Goal: Task Accomplishment & Management: Complete application form

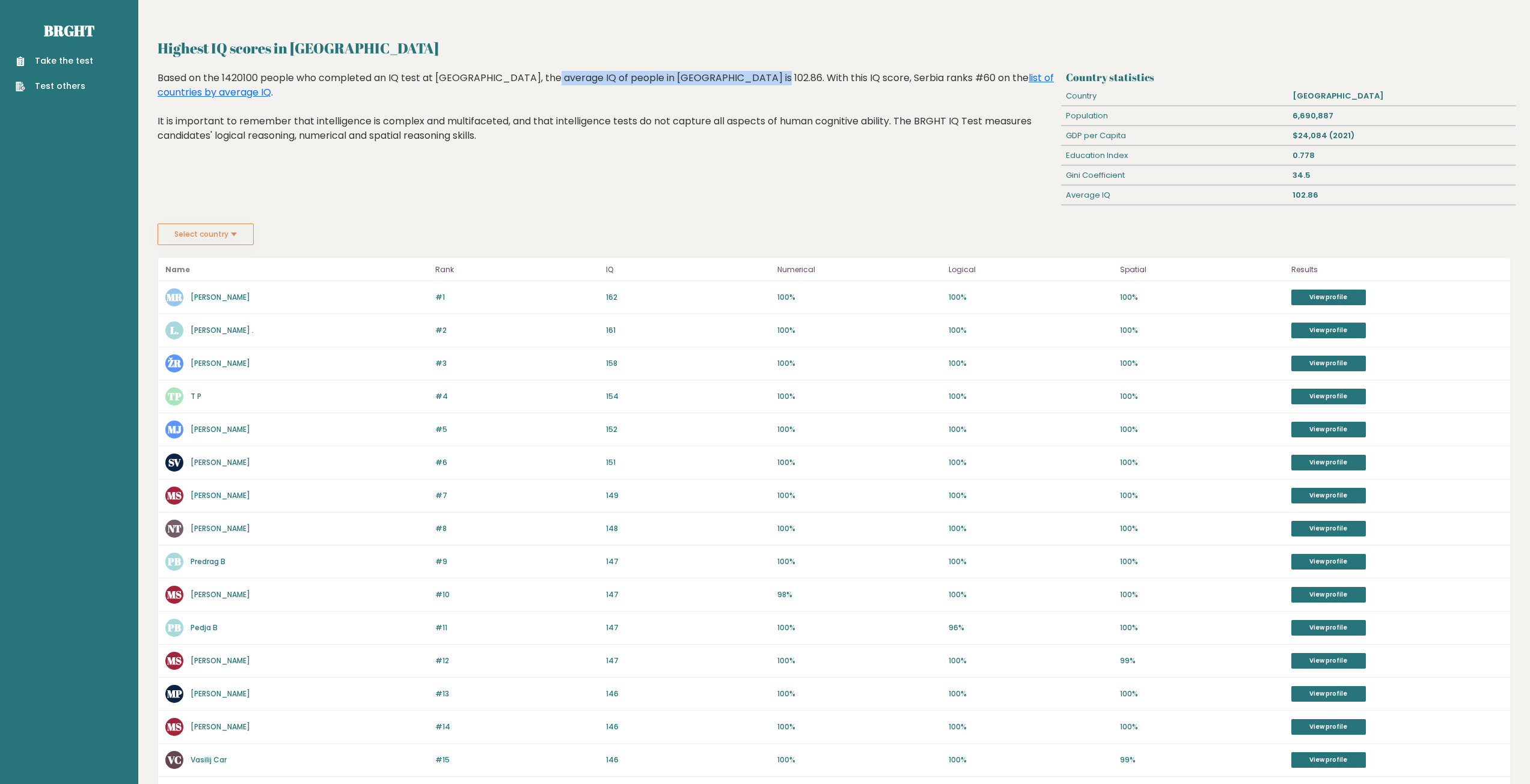
drag, startPoint x: 473, startPoint y: 79, endPoint x: 679, endPoint y: 78, distance: 206.0
click at [679, 78] on div "Based on the 1420100 people who completed an IQ test at [GEOGRAPHIC_DATA], the …" at bounding box center [607, 116] width 899 height 90
click at [679, 157] on div "Highest IQ scores in [GEOGRAPHIC_DATA] Based on the 1420100 people who complete…" at bounding box center [607, 147] width 908 height 152
drag, startPoint x: 223, startPoint y: 77, endPoint x: 685, endPoint y: 75, distance: 462.0
click at [684, 74] on div "Based on the 1420100 people who completed an IQ test at [GEOGRAPHIC_DATA], the …" at bounding box center [607, 116] width 899 height 90
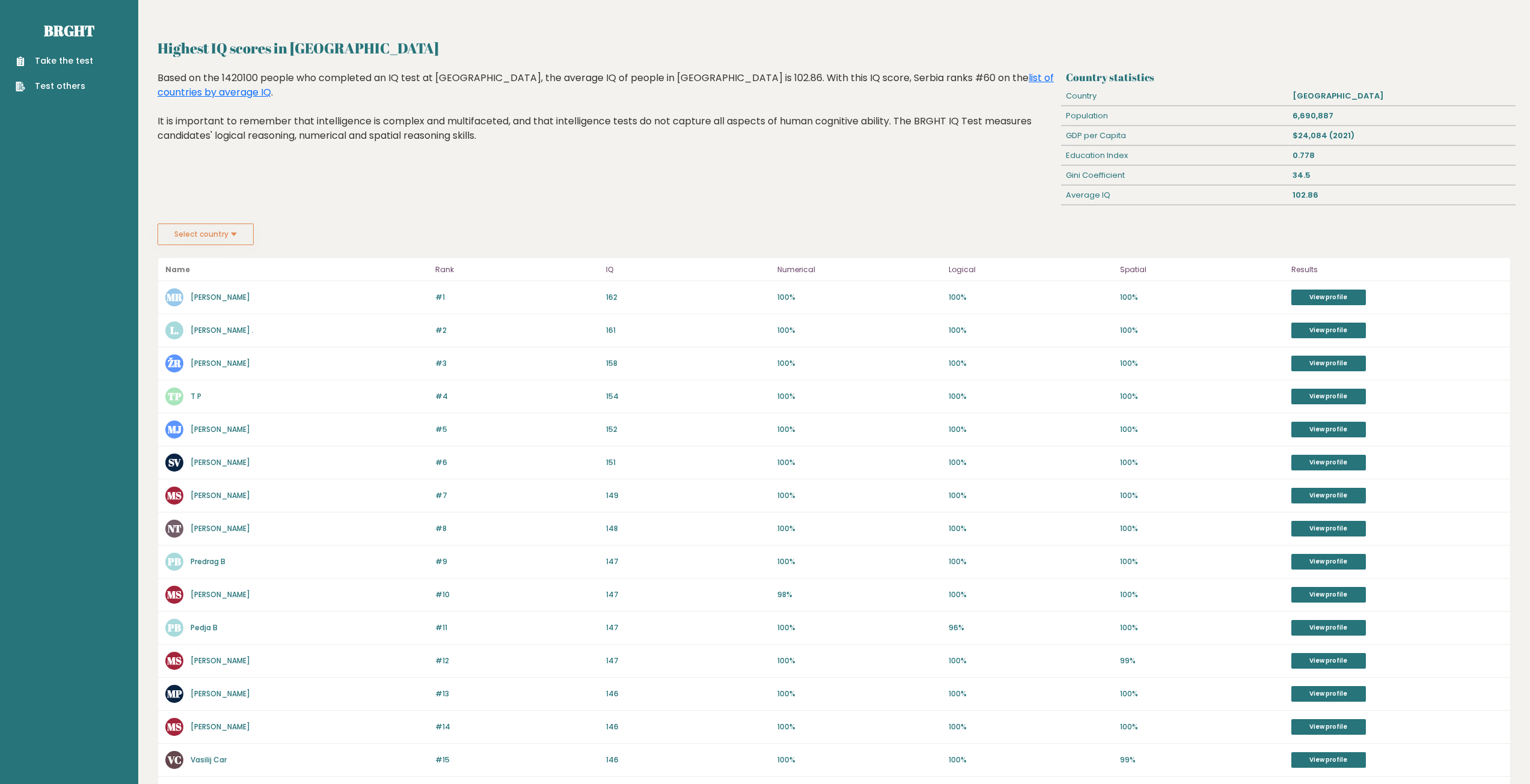
click at [774, 182] on div "Highest IQ scores in Serbia Based on the 1420100 people who completed an IQ tes…" at bounding box center [607, 147] width 908 height 152
click at [72, 51] on div "Take the test Test others" at bounding box center [69, 67] width 119 height 53
click at [72, 58] on link "Take the test" at bounding box center [54, 61] width 77 height 13
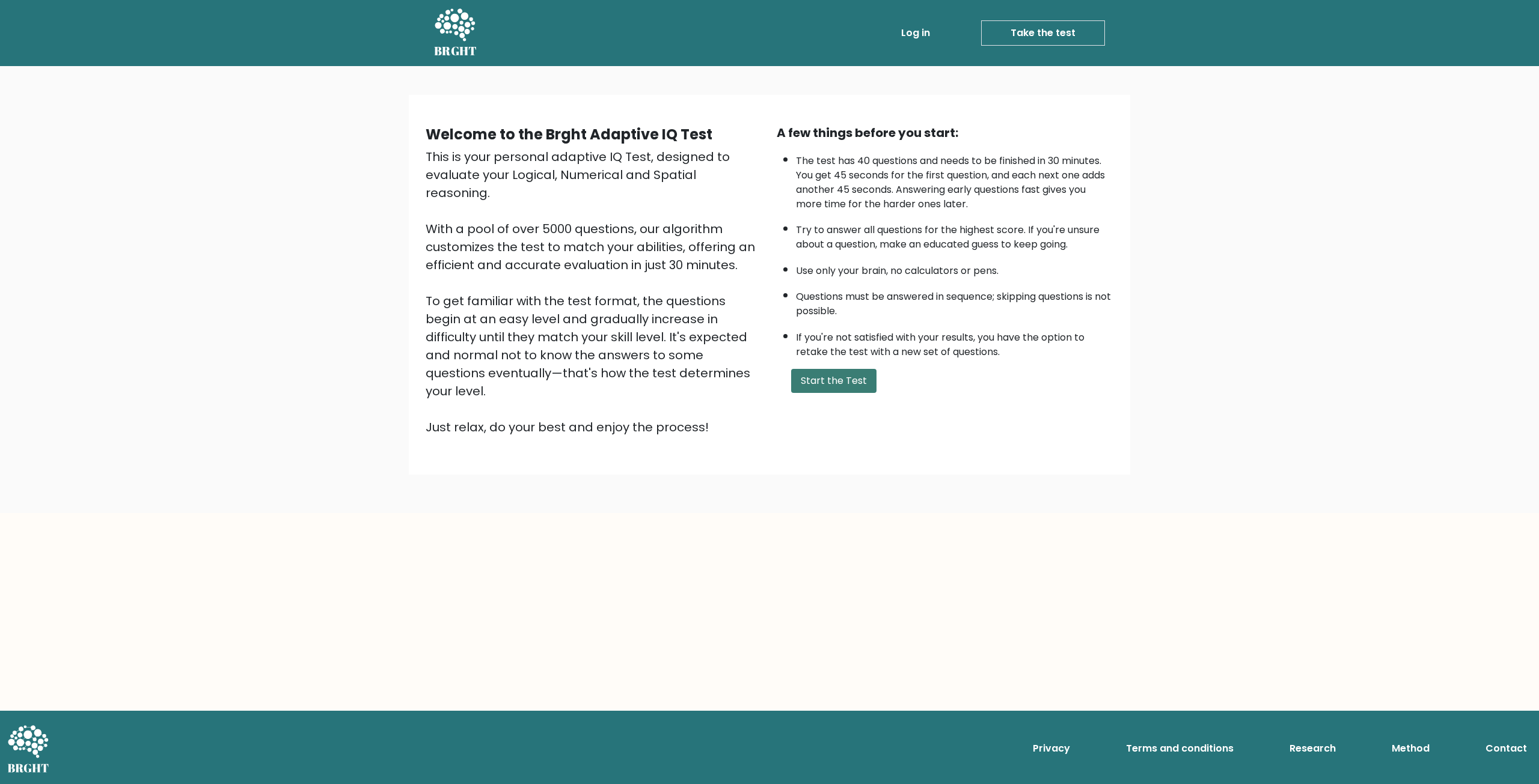
click at [857, 383] on button "Start the Test" at bounding box center [833, 381] width 85 height 24
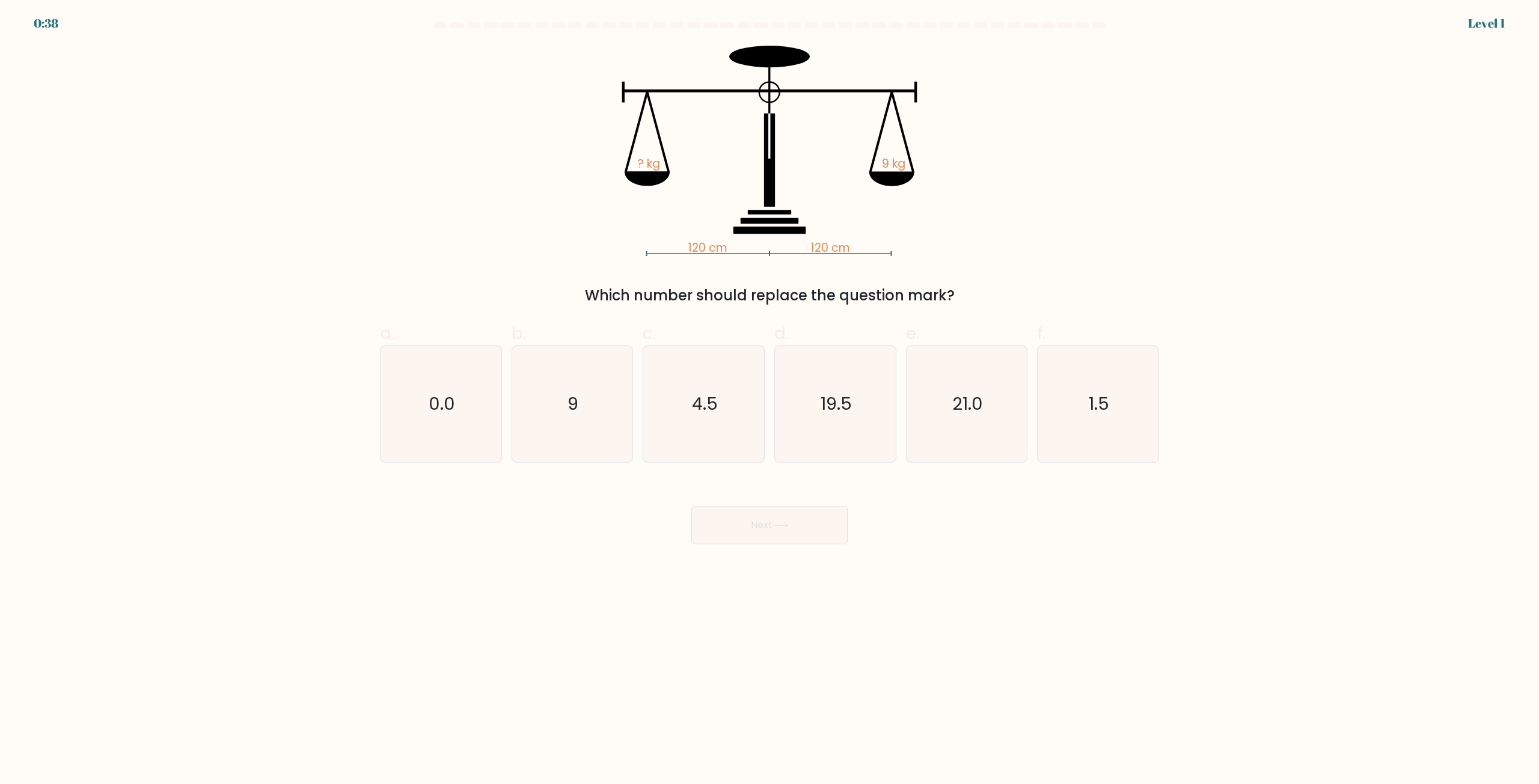
drag, startPoint x: 753, startPoint y: 294, endPoint x: 939, endPoint y: 294, distance: 186.0
click at [939, 294] on div "Which number should replace the question mark?" at bounding box center [770, 295] width 765 height 22
click at [576, 256] on div "120 cm 120 cm ? kg 9 kg Which number should replace the question mark?" at bounding box center [770, 176] width 793 height 261
click at [594, 409] on icon "9" at bounding box center [572, 404] width 116 height 116
click at [770, 400] on input "b. 9" at bounding box center [770, 397] width 1 height 8
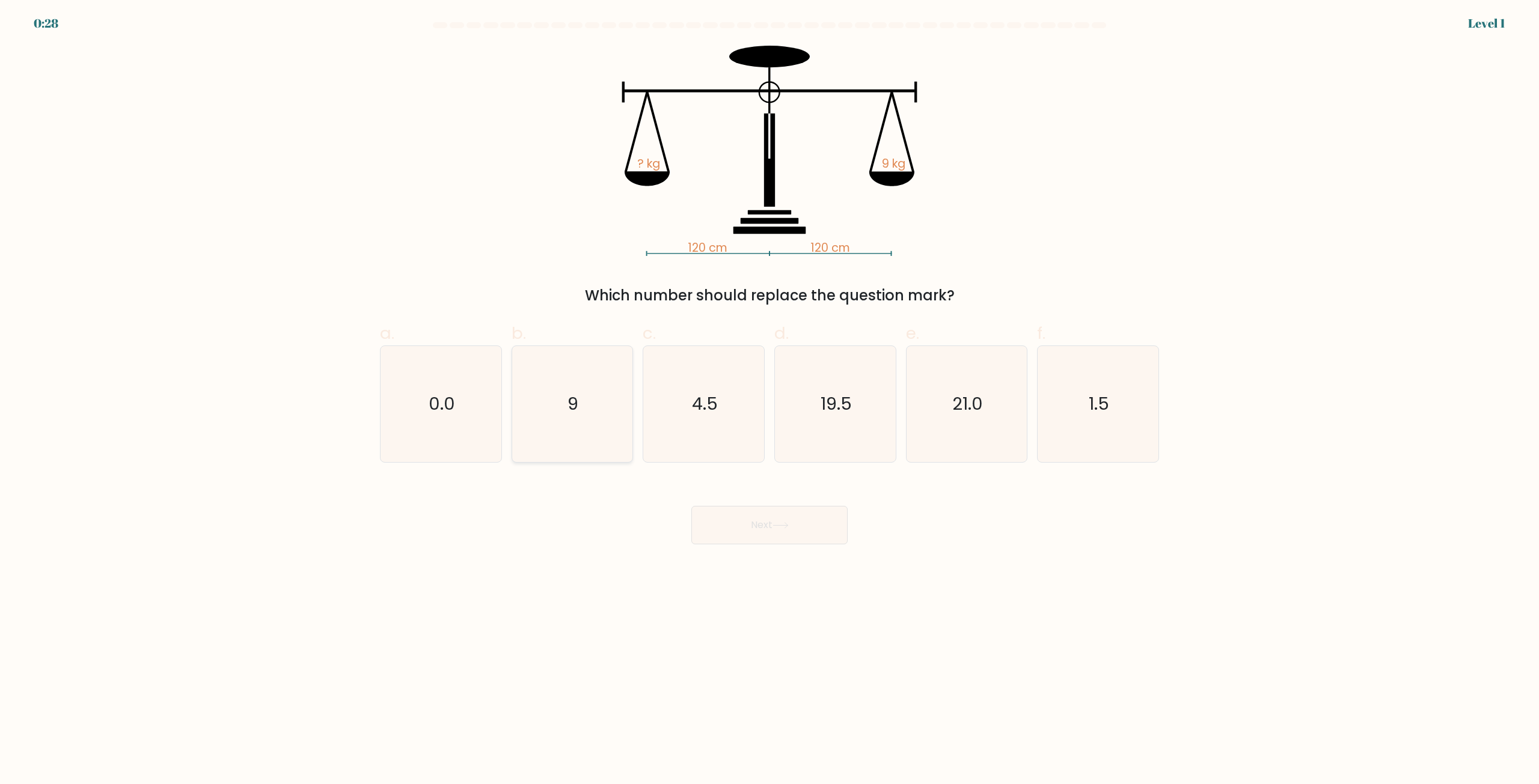
radio input "true"
click at [716, 519] on button "Next" at bounding box center [769, 525] width 156 height 39
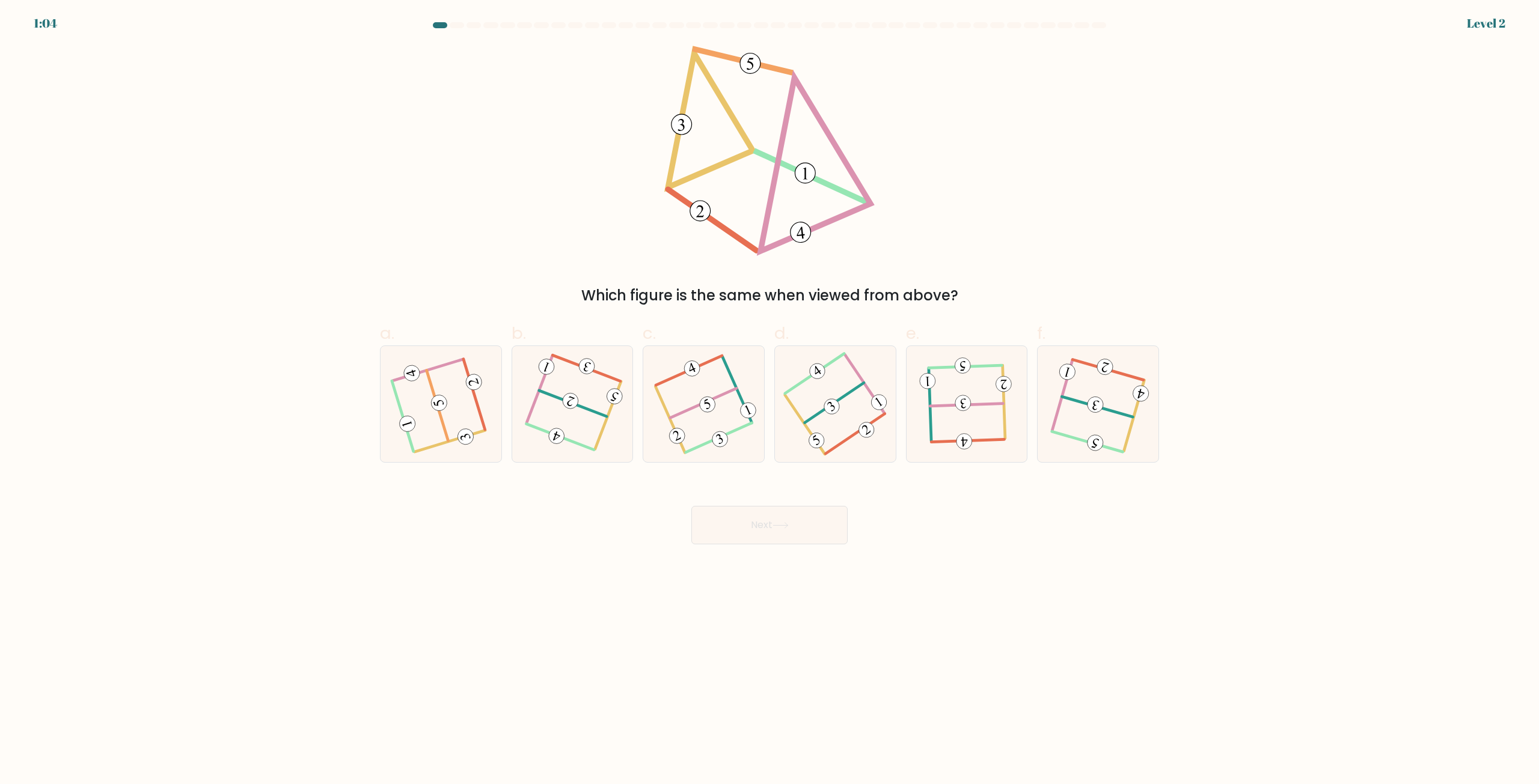
drag, startPoint x: 590, startPoint y: 299, endPoint x: 978, endPoint y: 297, distance: 388.0
click at [957, 301] on div "Which figure is the same when viewed from above?" at bounding box center [770, 295] width 765 height 22
click at [1072, 236] on div "Which figure is the same when viewed from above?" at bounding box center [770, 176] width 793 height 261
click at [445, 415] on icon at bounding box center [440, 404] width 93 height 93
click at [770, 400] on input "a." at bounding box center [770, 397] width 1 height 8
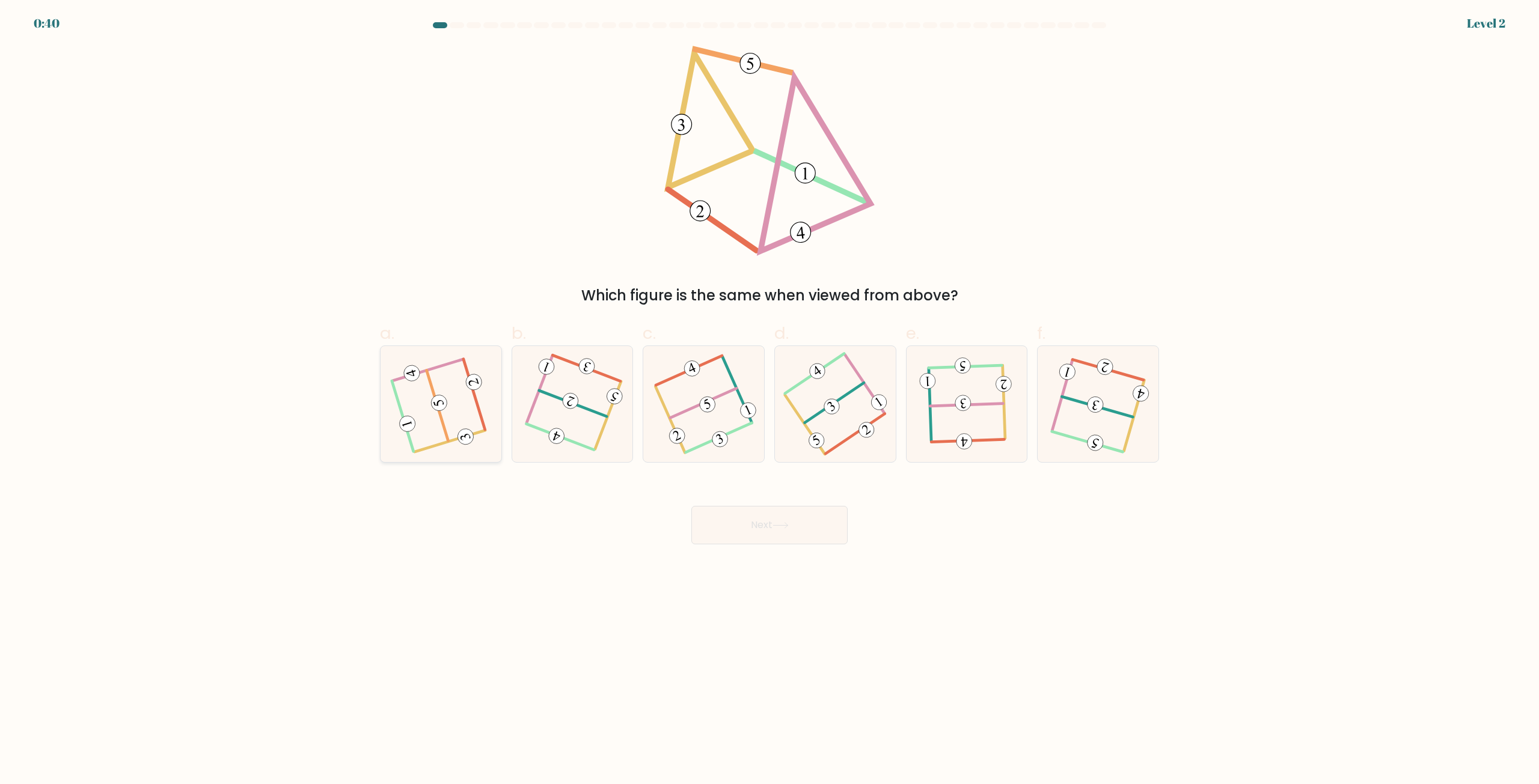
radio input "true"
click at [747, 544] on button "Next" at bounding box center [769, 525] width 156 height 39
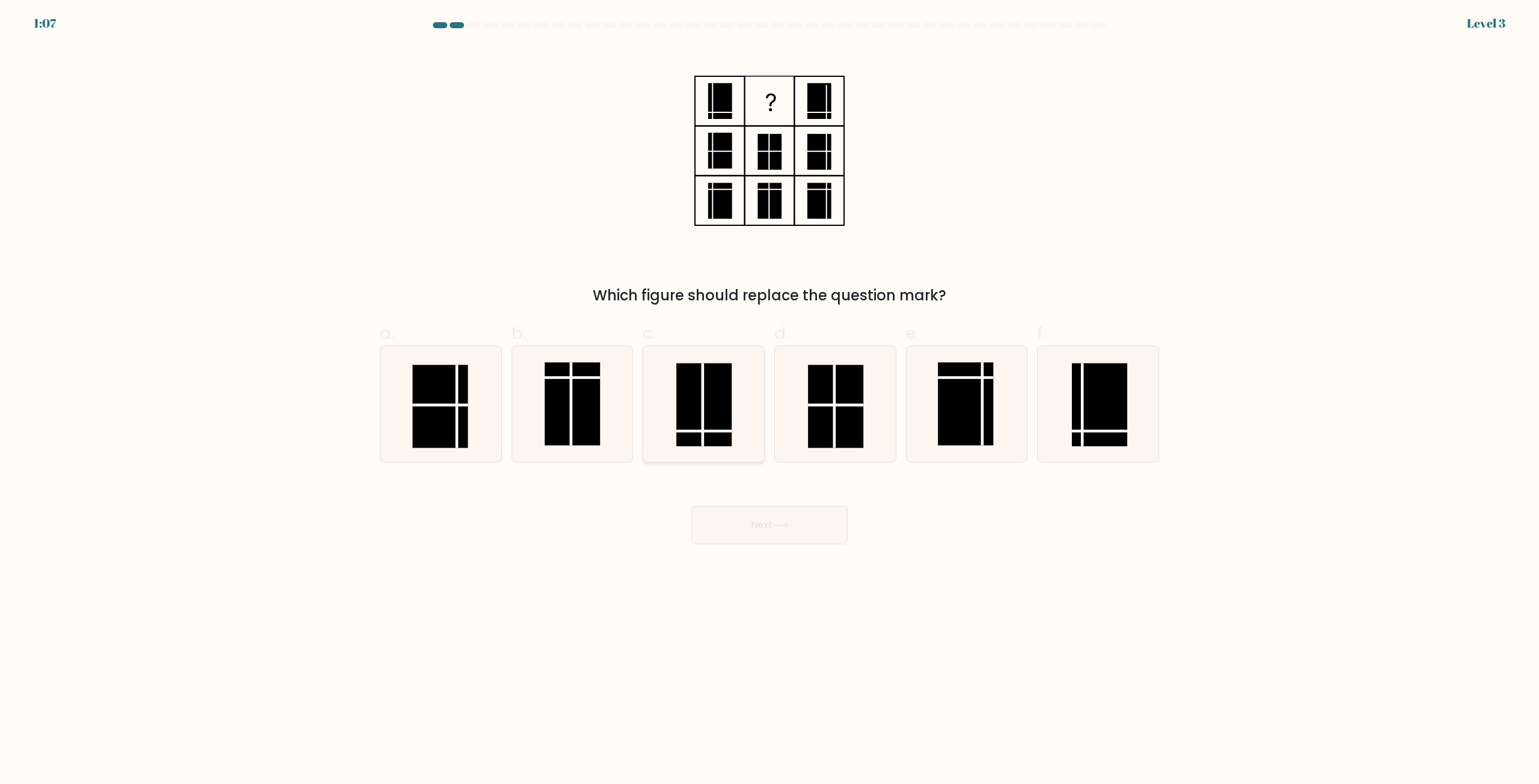
click at [733, 399] on icon at bounding box center [704, 404] width 116 height 116
click at [770, 399] on input "c." at bounding box center [770, 397] width 1 height 8
radio input "true"
click at [775, 520] on button "Next" at bounding box center [769, 525] width 156 height 39
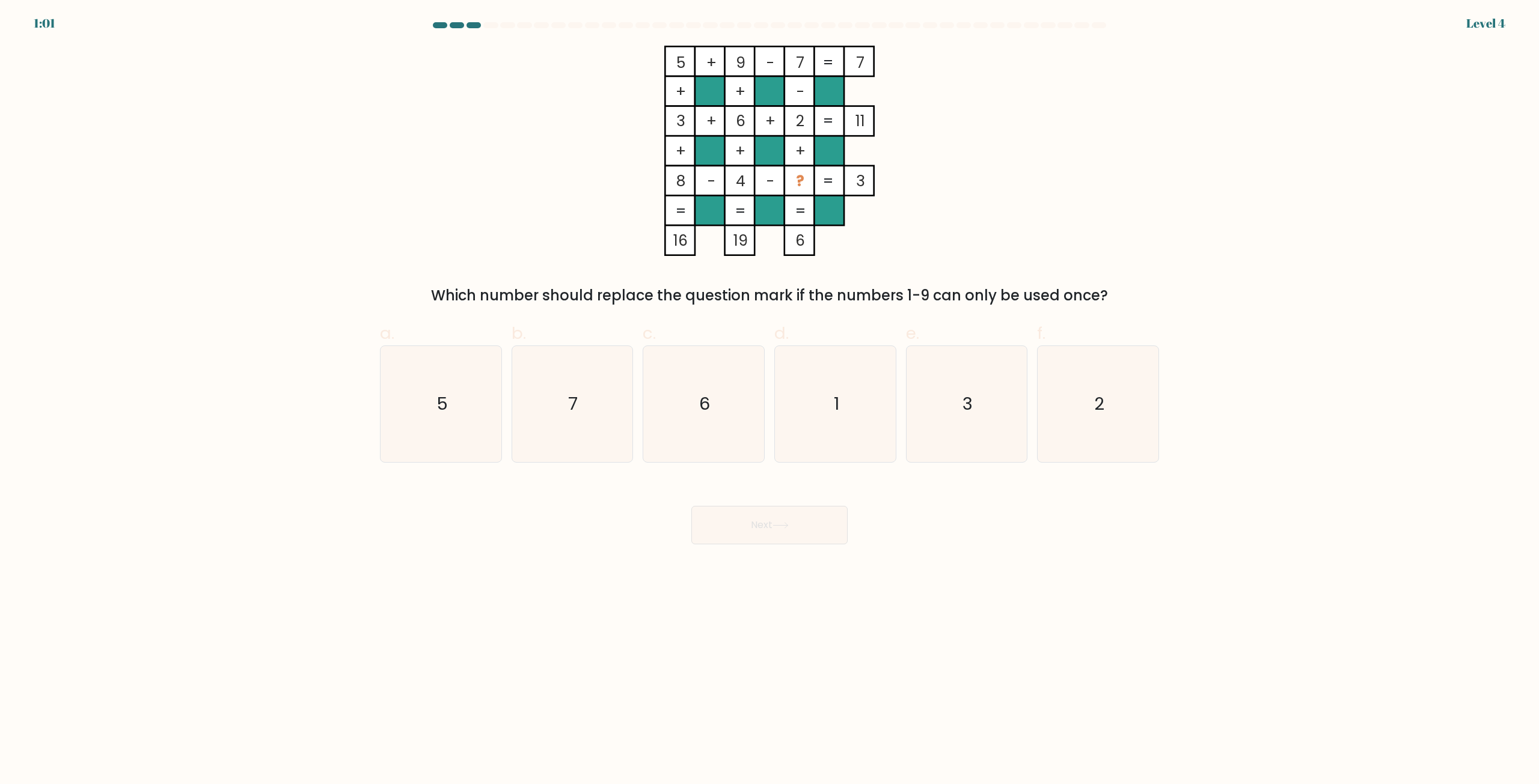
click at [771, 526] on button "Next" at bounding box center [769, 525] width 156 height 39
click at [783, 582] on body "1:45 Level 4" at bounding box center [770, 392] width 1539 height 784
drag, startPoint x: 905, startPoint y: 294, endPoint x: 1130, endPoint y: 301, distance: 225.1
click at [1130, 301] on div "Which number should replace the question mark if the numbers 1-9 can only be us…" at bounding box center [770, 295] width 765 height 22
click at [820, 382] on icon "1" at bounding box center [835, 404] width 116 height 116
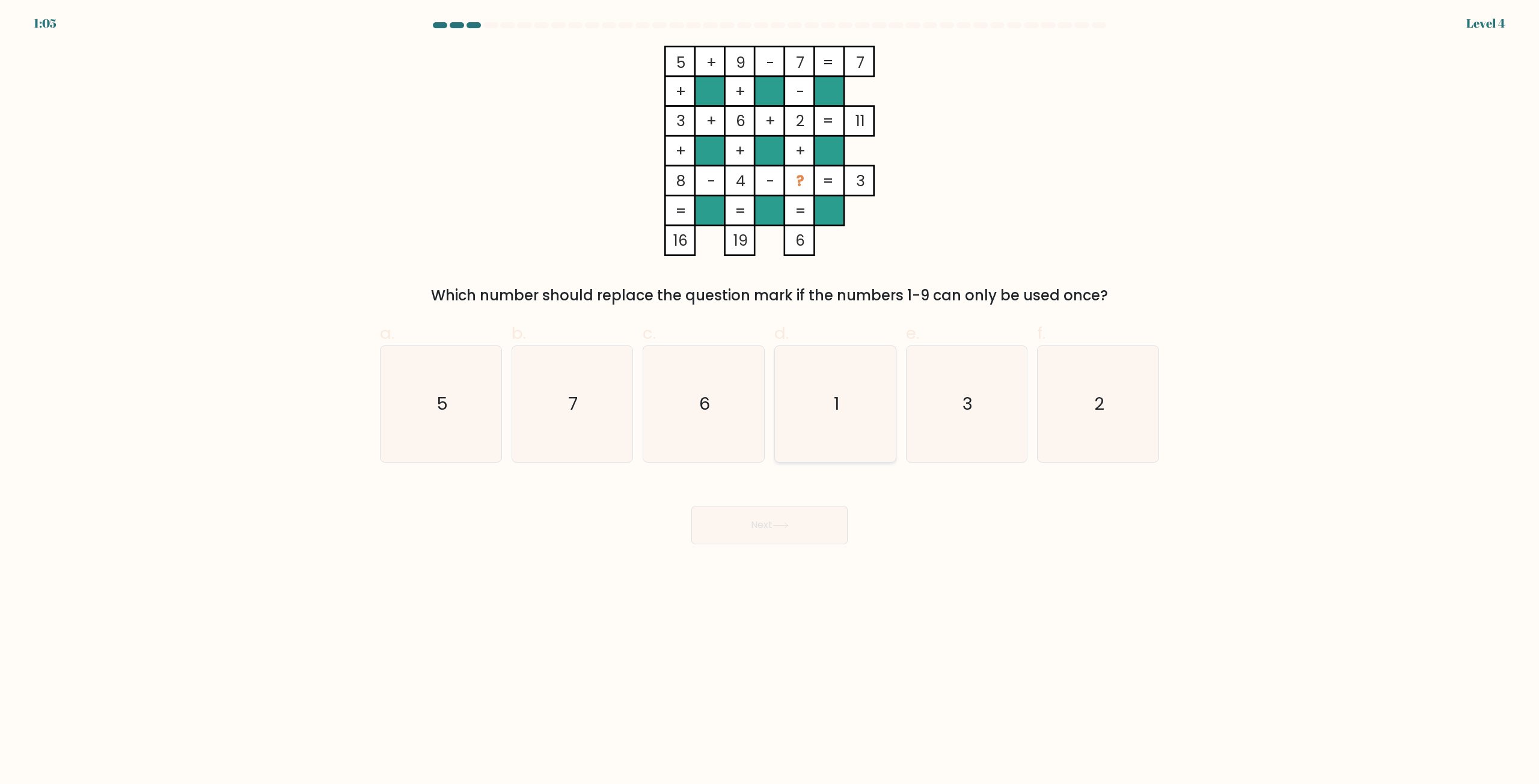
click at [770, 393] on input "d. 1" at bounding box center [770, 397] width 1 height 8
radio input "true"
click at [774, 513] on button "Next" at bounding box center [769, 525] width 156 height 39
click at [753, 526] on button "Next" at bounding box center [769, 525] width 156 height 39
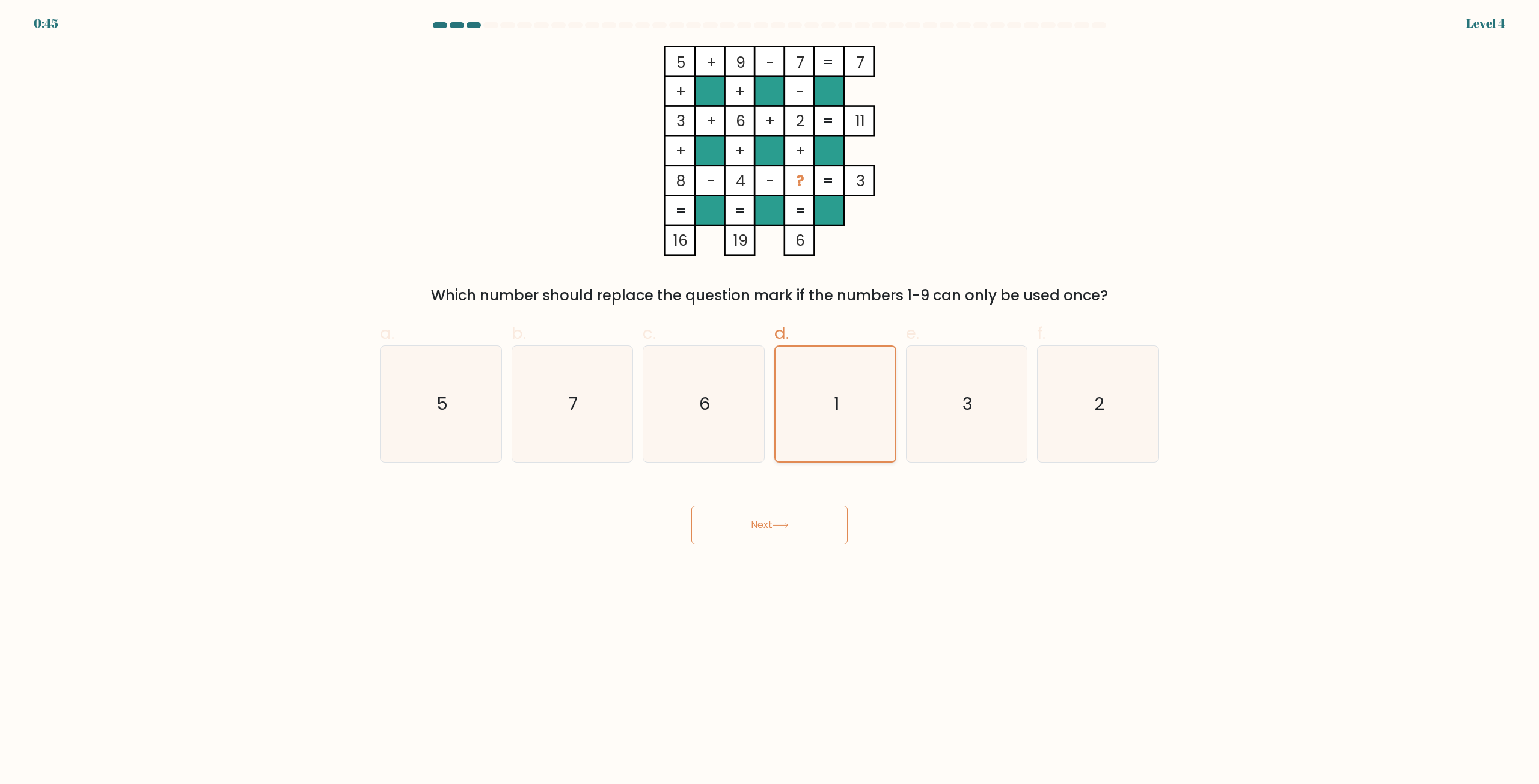
click at [847, 431] on icon "1" at bounding box center [835, 404] width 114 height 114
click at [770, 400] on input "d. 1" at bounding box center [770, 397] width 1 height 8
click at [821, 527] on button "Next" at bounding box center [769, 525] width 156 height 39
click at [822, 527] on button "Next" at bounding box center [769, 525] width 156 height 39
click at [823, 527] on button "Next" at bounding box center [769, 525] width 156 height 39
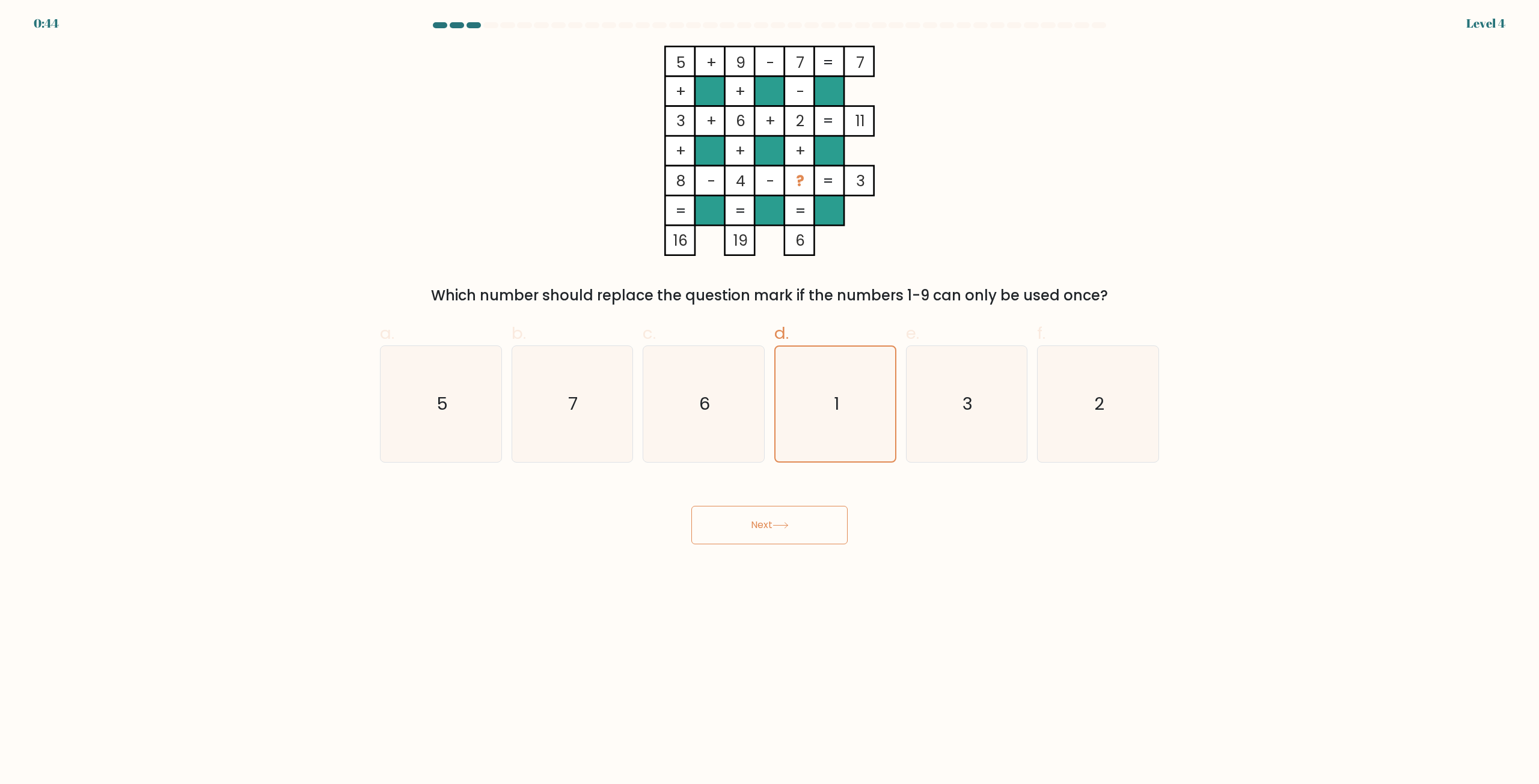
click at [823, 527] on button "Next" at bounding box center [769, 525] width 156 height 39
click at [823, 525] on button "Next" at bounding box center [769, 525] width 156 height 39
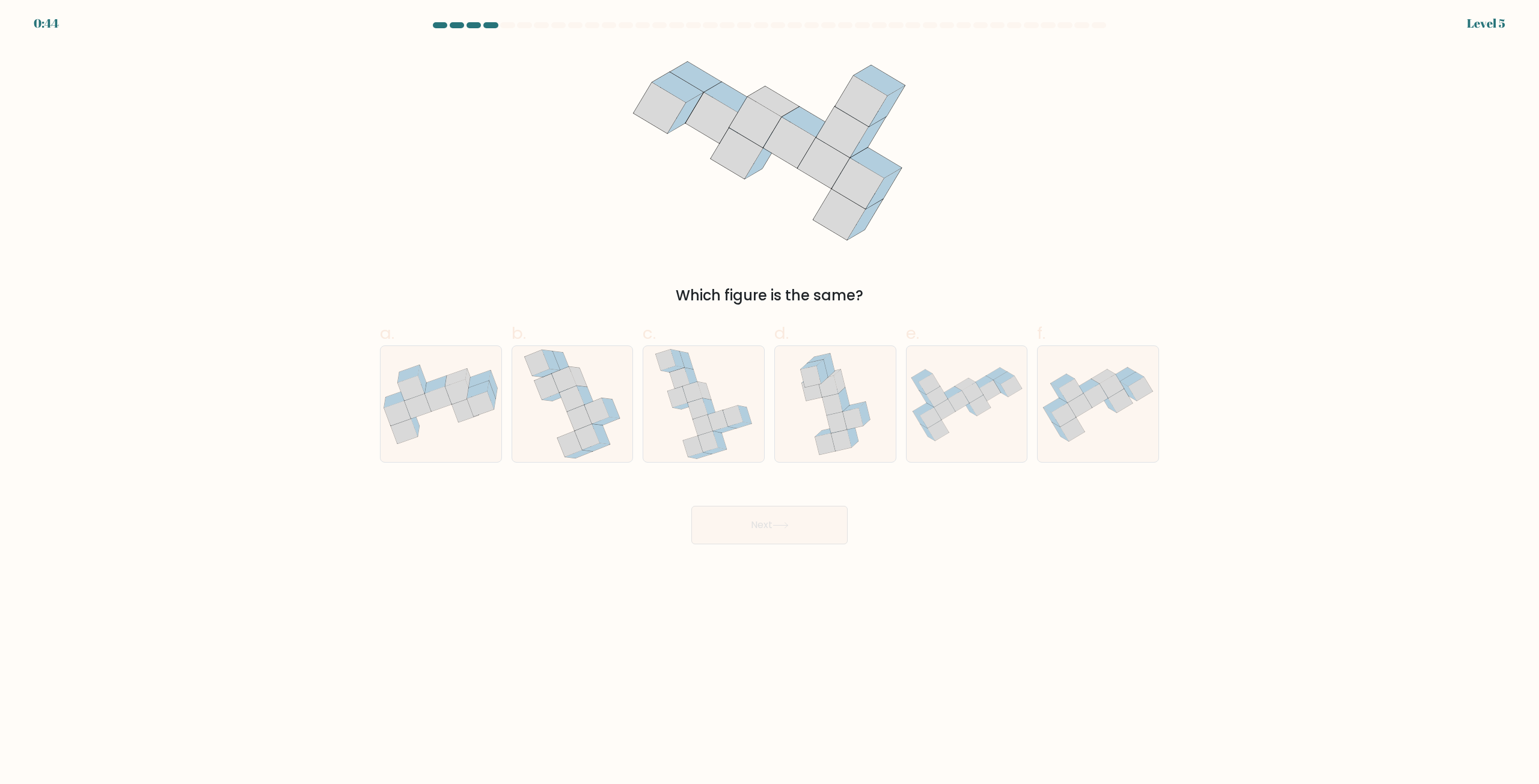
click at [823, 524] on button "Next" at bounding box center [769, 525] width 156 height 39
click at [949, 581] on body "1:28 Level 5" at bounding box center [770, 392] width 1539 height 784
click at [728, 389] on icon at bounding box center [703, 404] width 98 height 116
click at [770, 393] on input "c." at bounding box center [770, 397] width 1 height 8
radio input "true"
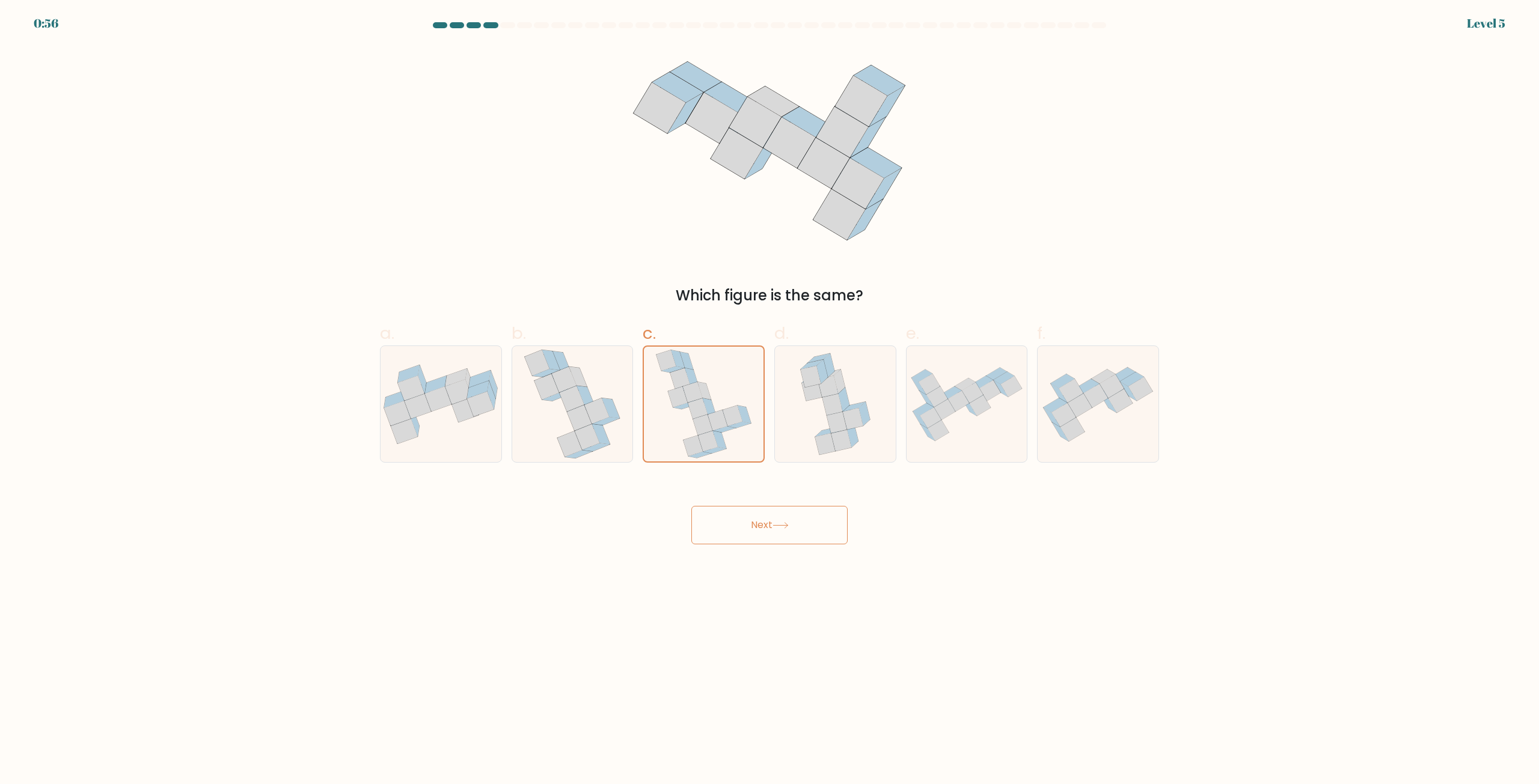
click at [769, 525] on button "Next" at bounding box center [769, 525] width 156 height 39
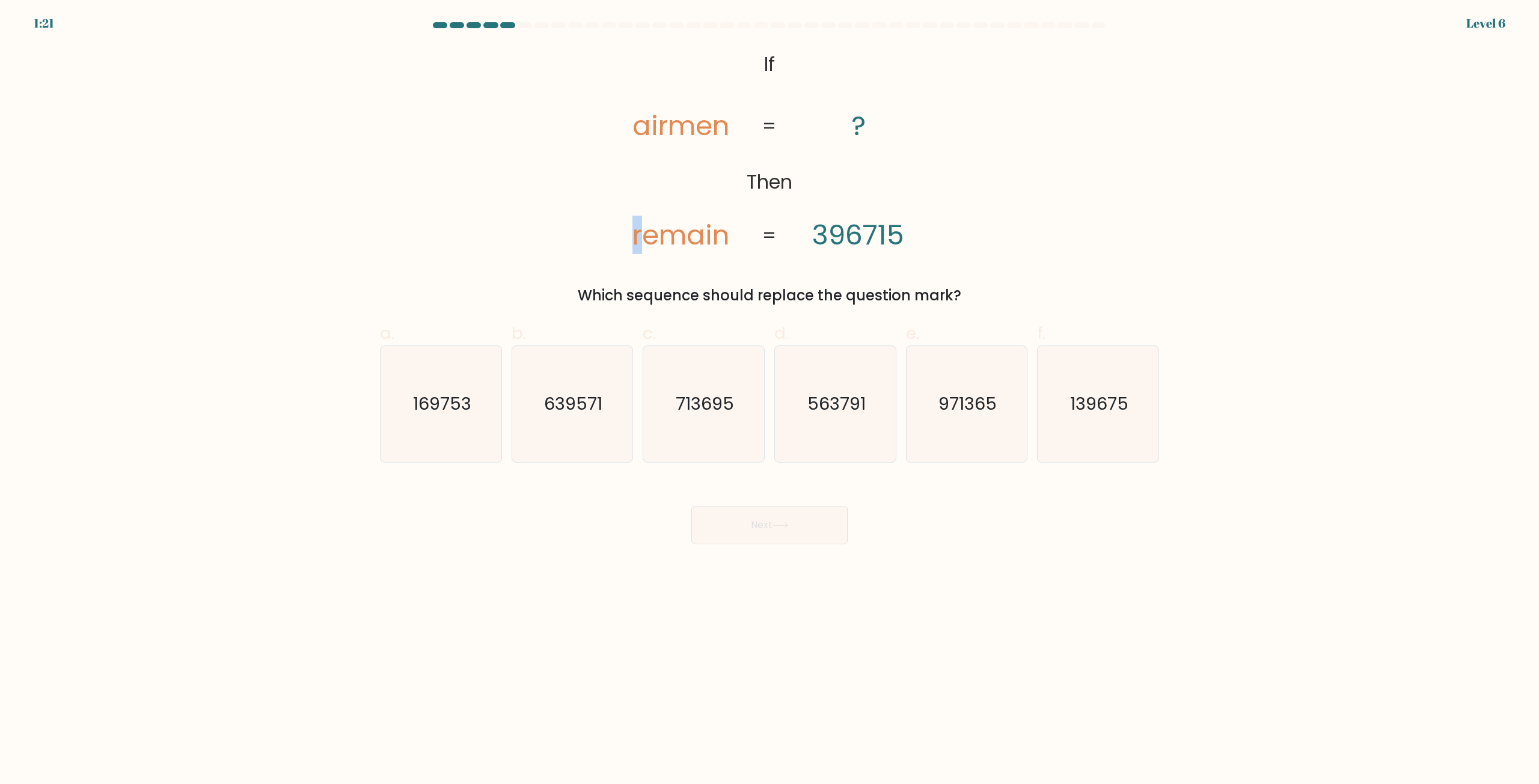
drag, startPoint x: 624, startPoint y: 232, endPoint x: 640, endPoint y: 234, distance: 16.1
click at [640, 234] on icon "@import url('[URL][DOMAIN_NAME]); If Then airmen remain ? 396715 = =" at bounding box center [769, 151] width 341 height 210
drag, startPoint x: 815, startPoint y: 228, endPoint x: 827, endPoint y: 231, distance: 12.4
click at [827, 231] on tspan "396715" at bounding box center [858, 235] width 92 height 39
click at [719, 419] on icon "713695" at bounding box center [704, 404] width 116 height 116
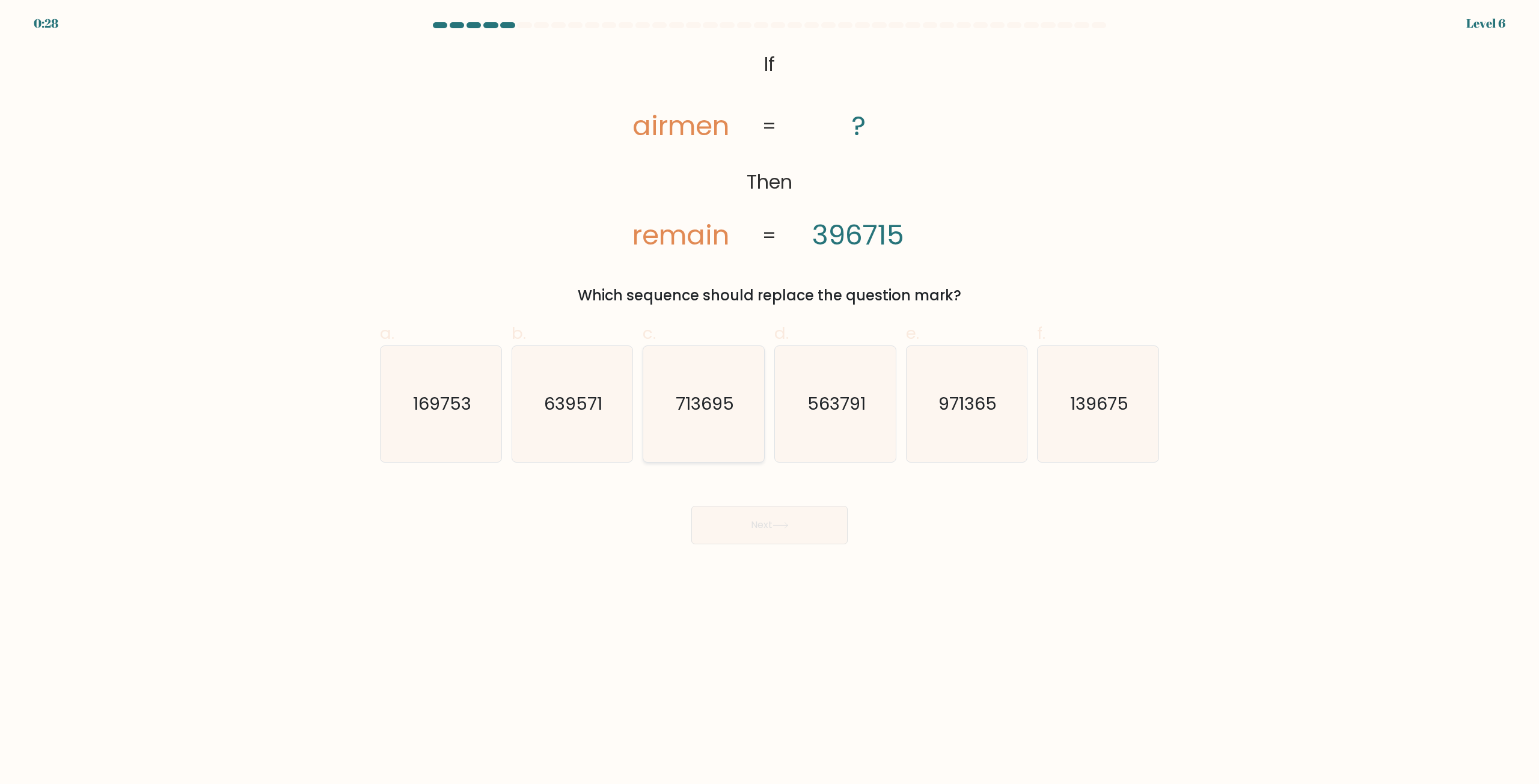
click at [770, 400] on input "c. 713695" at bounding box center [770, 397] width 1 height 8
radio input "true"
click at [762, 522] on button "Next" at bounding box center [769, 525] width 156 height 39
click at [774, 526] on button "Next" at bounding box center [769, 525] width 156 height 39
click at [772, 521] on button "Next" at bounding box center [769, 525] width 156 height 39
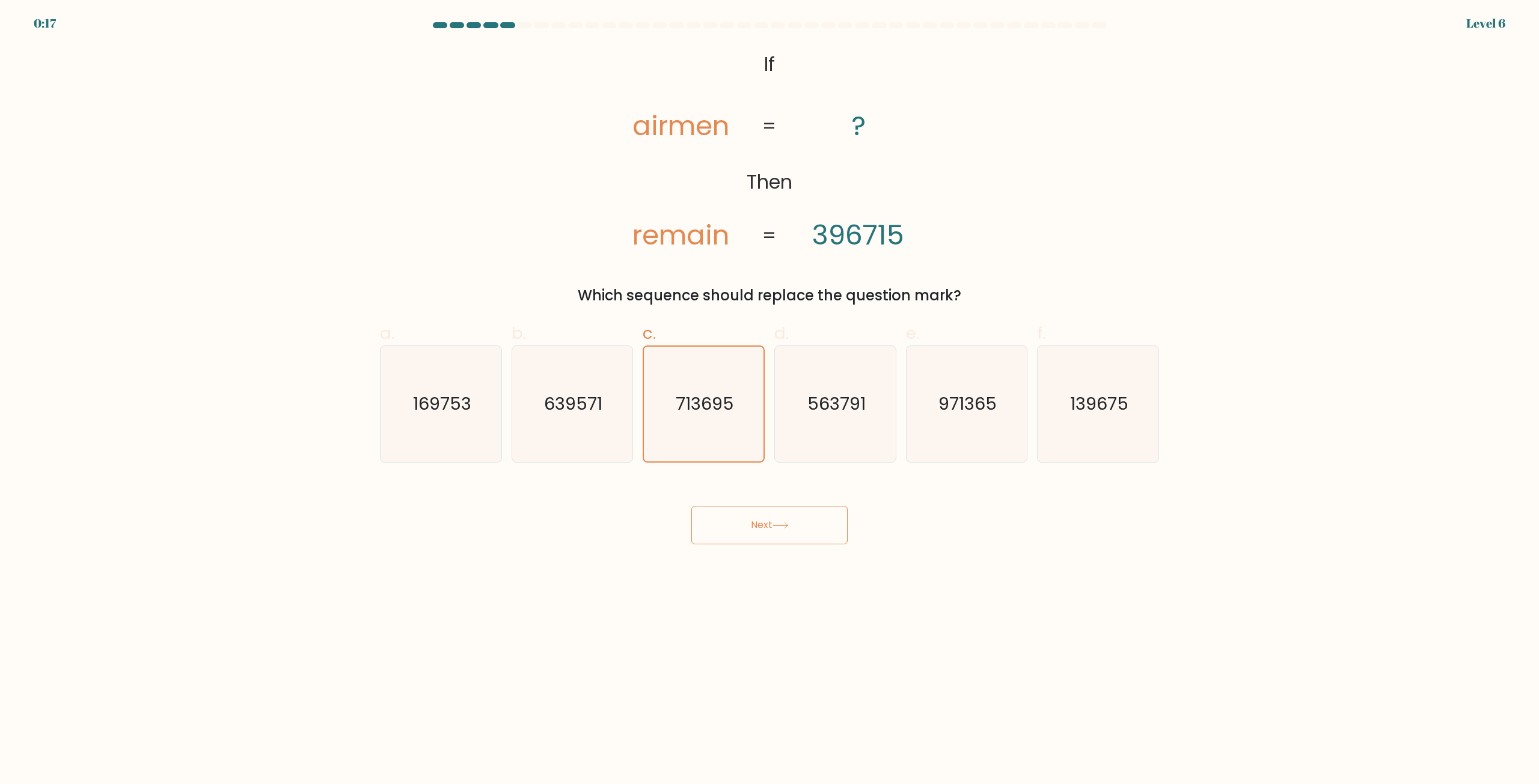
click at [770, 522] on button "Next" at bounding box center [769, 525] width 156 height 39
click at [785, 524] on icon at bounding box center [780, 526] width 16 height 7
click at [785, 524] on icon at bounding box center [780, 526] width 16 height 7
drag, startPoint x: 785, startPoint y: 524, endPoint x: 786, endPoint y: 532, distance: 8.1
click at [785, 528] on icon at bounding box center [780, 526] width 16 height 7
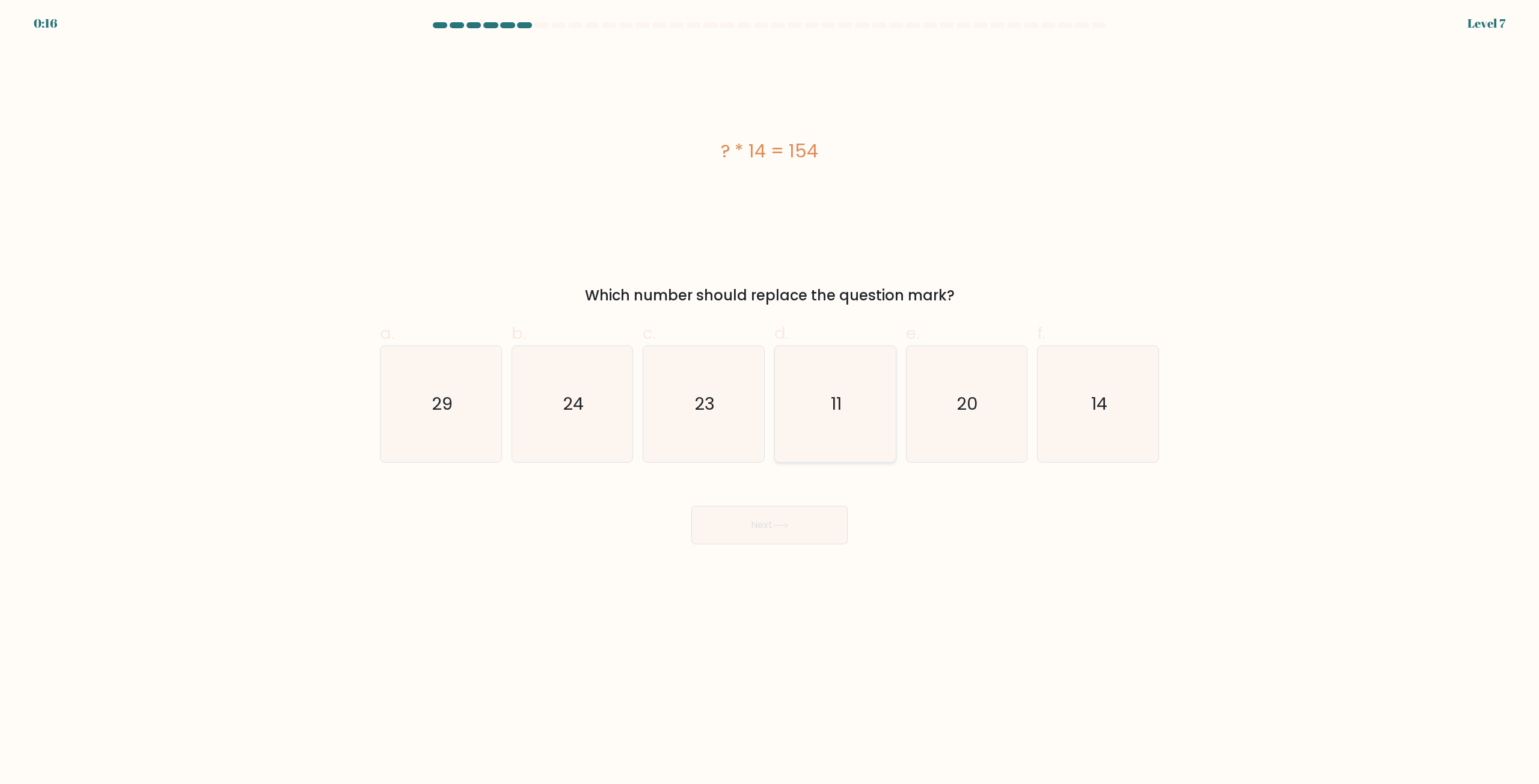
click at [863, 395] on icon "11" at bounding box center [835, 404] width 116 height 116
click at [770, 395] on input "d. 11" at bounding box center [770, 397] width 1 height 8
radio input "true"
click at [777, 540] on button "Next" at bounding box center [769, 525] width 156 height 39
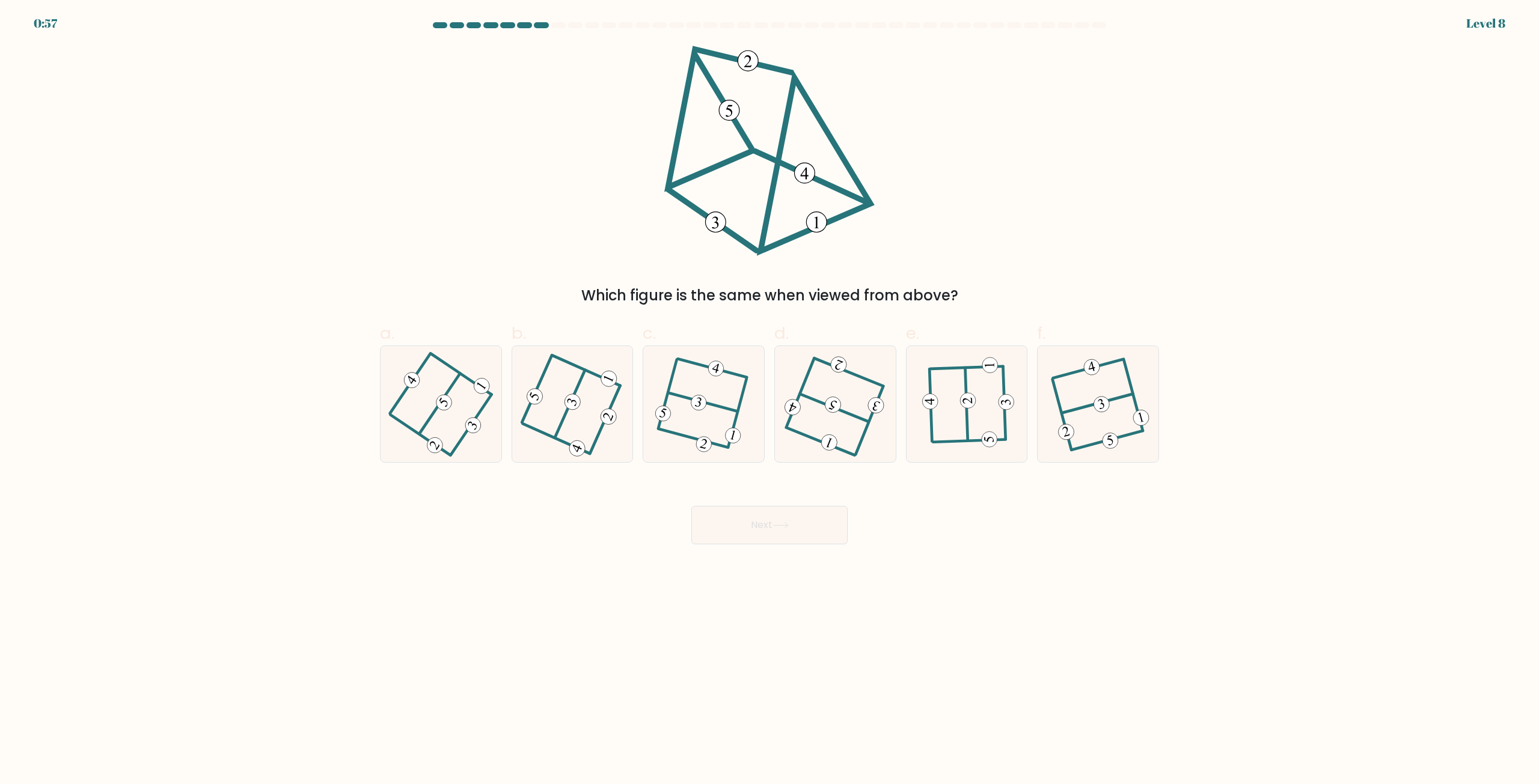
click at [604, 548] on body "0:57 Level 8" at bounding box center [770, 392] width 1539 height 784
click at [981, 418] on icon at bounding box center [966, 404] width 90 height 93
click at [770, 400] on input "e." at bounding box center [770, 397] width 1 height 8
radio input "true"
click at [810, 513] on button "Next" at bounding box center [769, 525] width 156 height 39
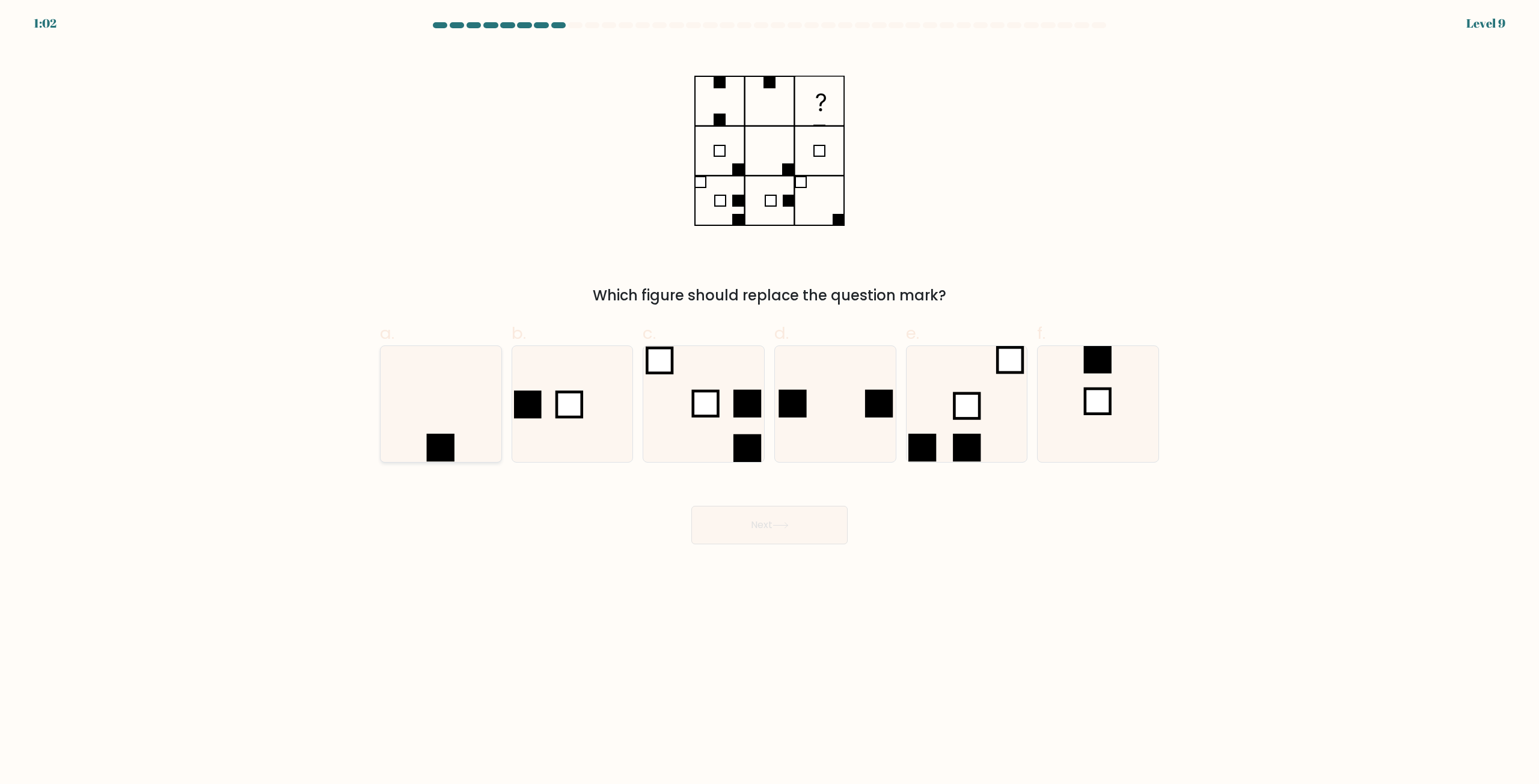
click at [453, 408] on icon at bounding box center [441, 404] width 116 height 116
click at [770, 400] on input "a." at bounding box center [770, 397] width 1 height 8
radio input "true"
click at [778, 524] on icon at bounding box center [780, 526] width 16 height 7
click at [776, 528] on icon at bounding box center [780, 526] width 16 height 7
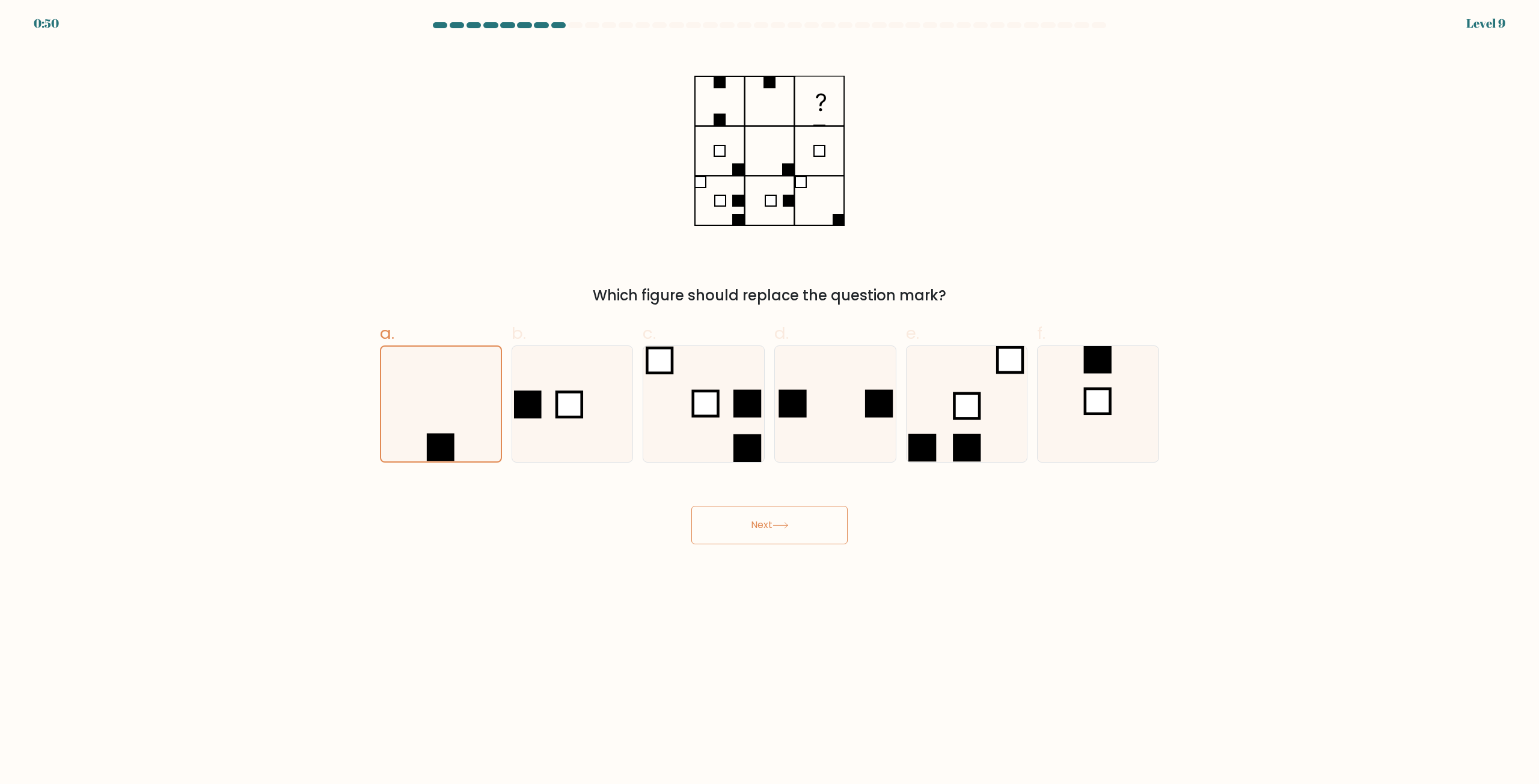
click at [771, 522] on button "Next" at bounding box center [769, 525] width 156 height 39
click at [766, 522] on button "Next" at bounding box center [769, 525] width 156 height 39
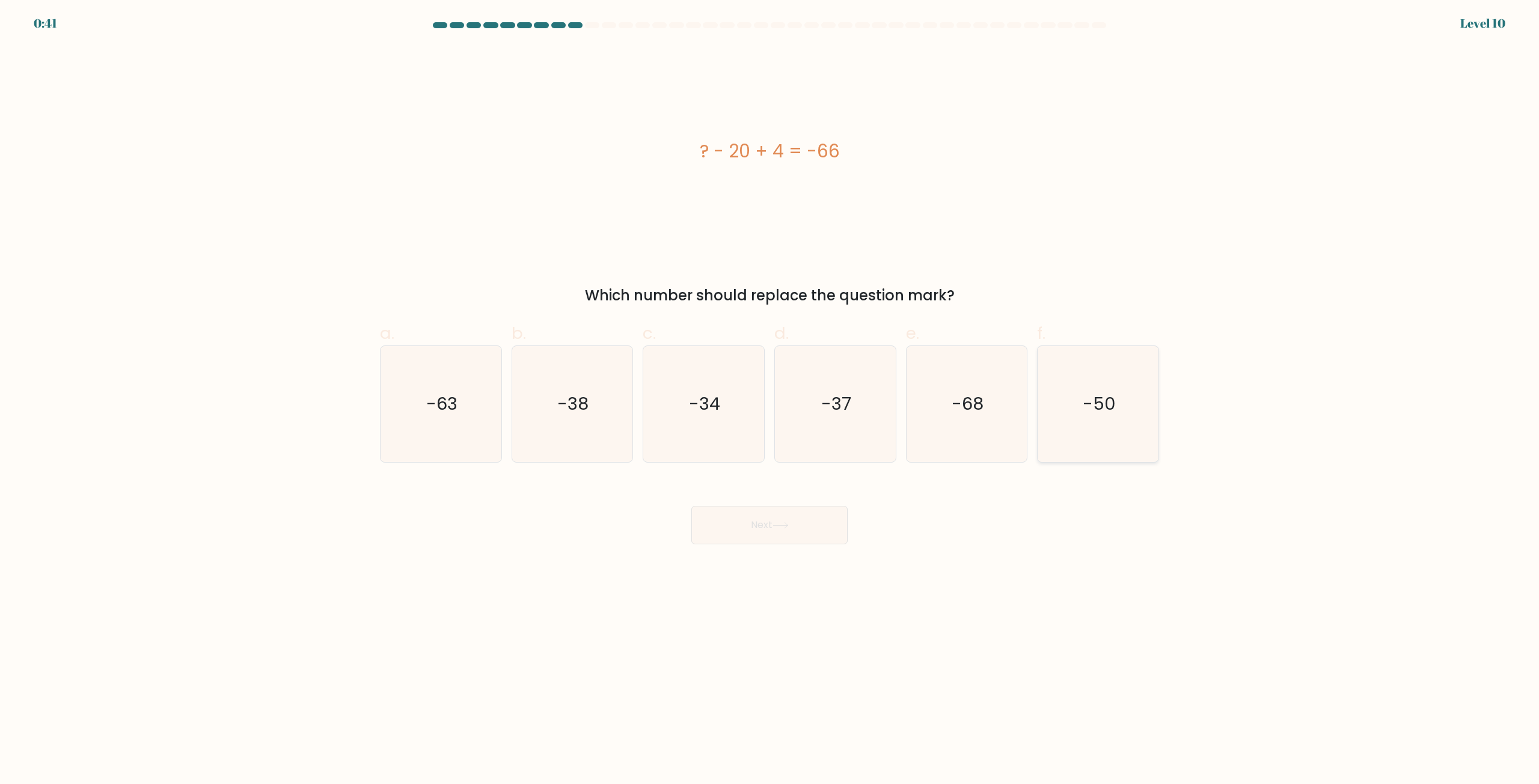
click at [1110, 400] on text "-50" at bounding box center [1099, 405] width 33 height 24
click at [770, 400] on input "f. -50" at bounding box center [770, 397] width 1 height 8
radio input "true"
click at [824, 518] on button "Next" at bounding box center [769, 525] width 156 height 39
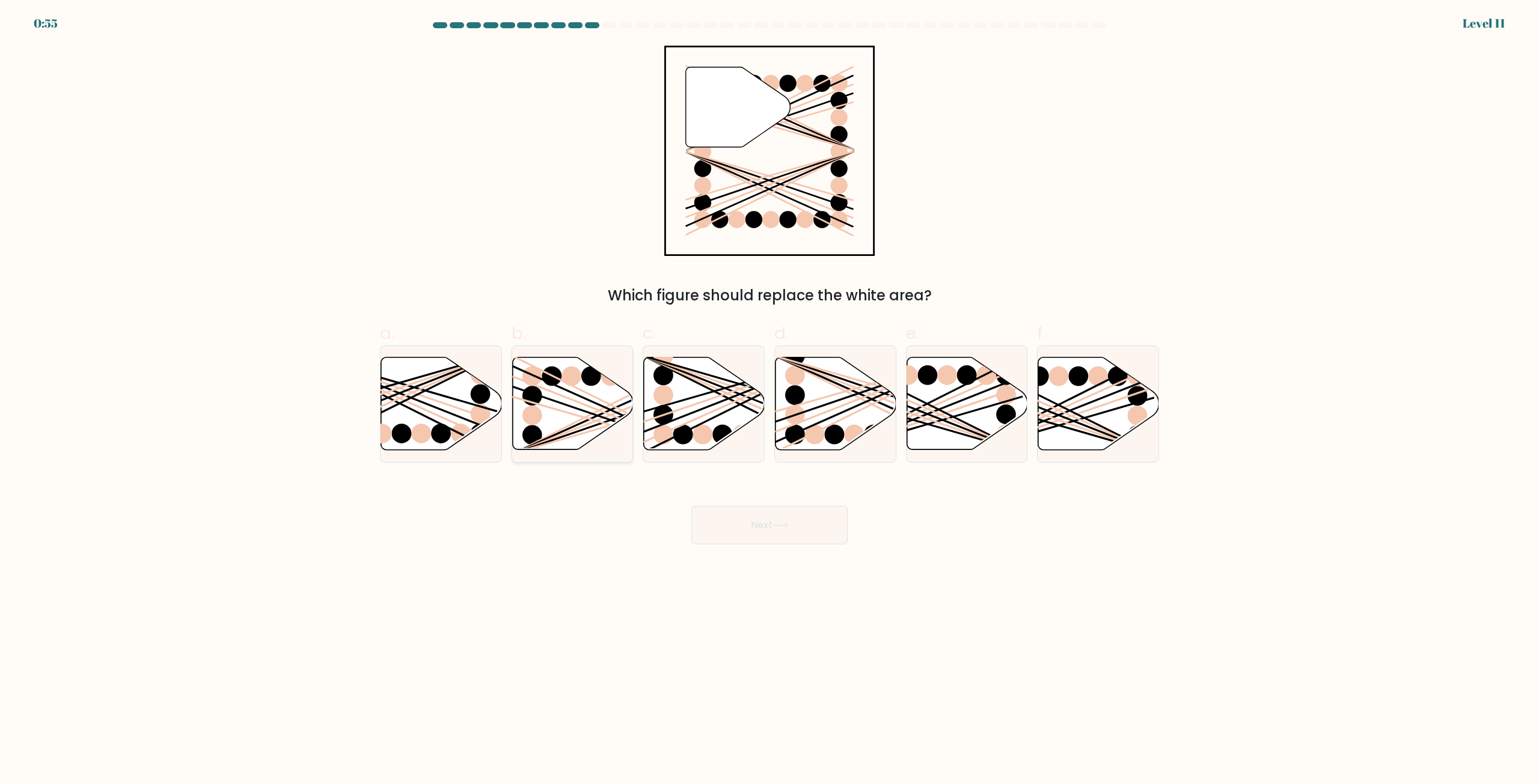
click at [556, 391] on icon at bounding box center [572, 403] width 121 height 93
click at [770, 393] on input "b." at bounding box center [770, 397] width 1 height 8
radio input "true"
click at [775, 512] on button "Next" at bounding box center [769, 525] width 156 height 39
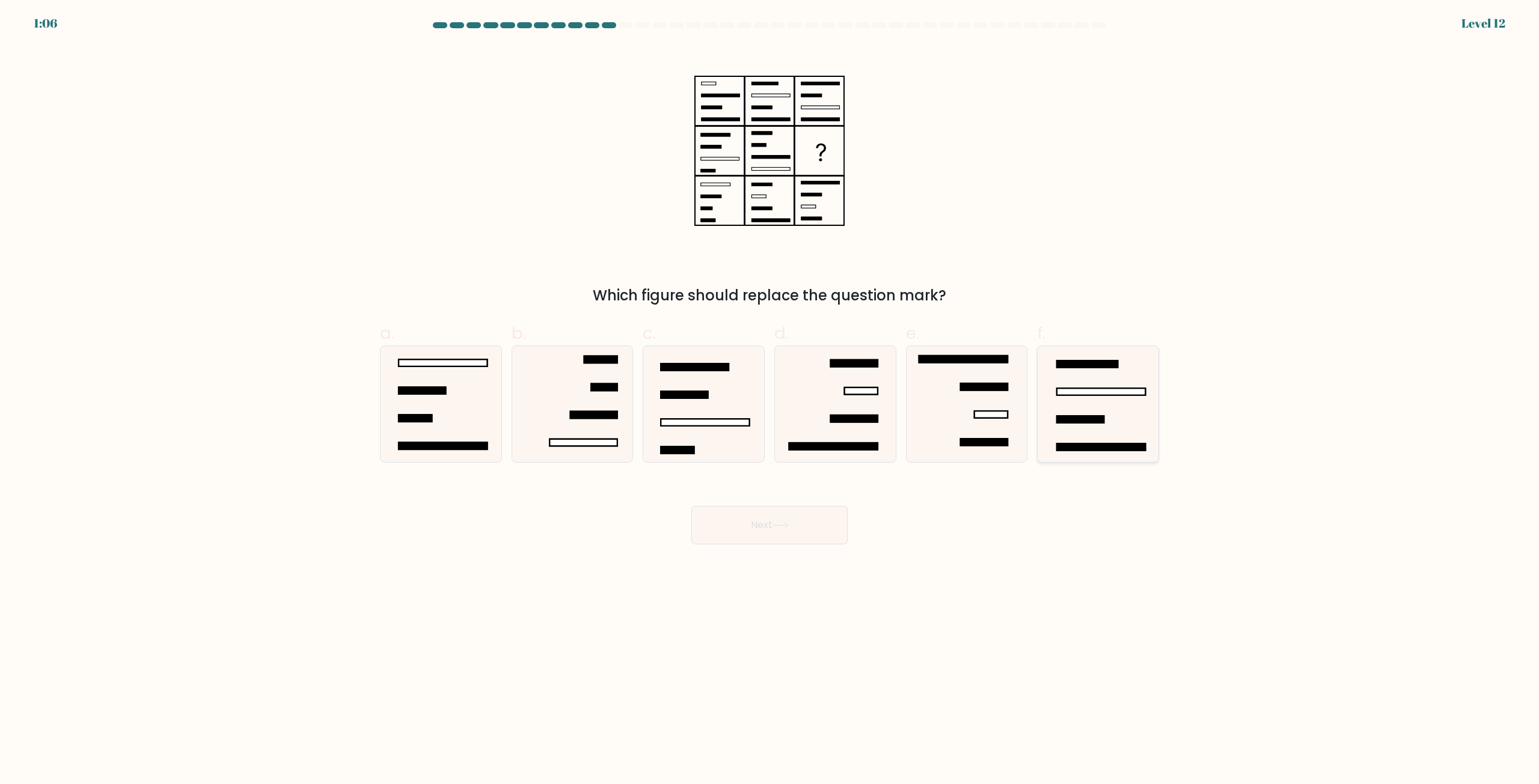
click at [1083, 420] on rect at bounding box center [1080, 420] width 47 height 7
click at [770, 400] on input "f." at bounding box center [770, 397] width 1 height 8
radio input "true"
click at [809, 514] on button "Next" at bounding box center [769, 525] width 156 height 39
click at [796, 526] on button "Next" at bounding box center [769, 525] width 156 height 39
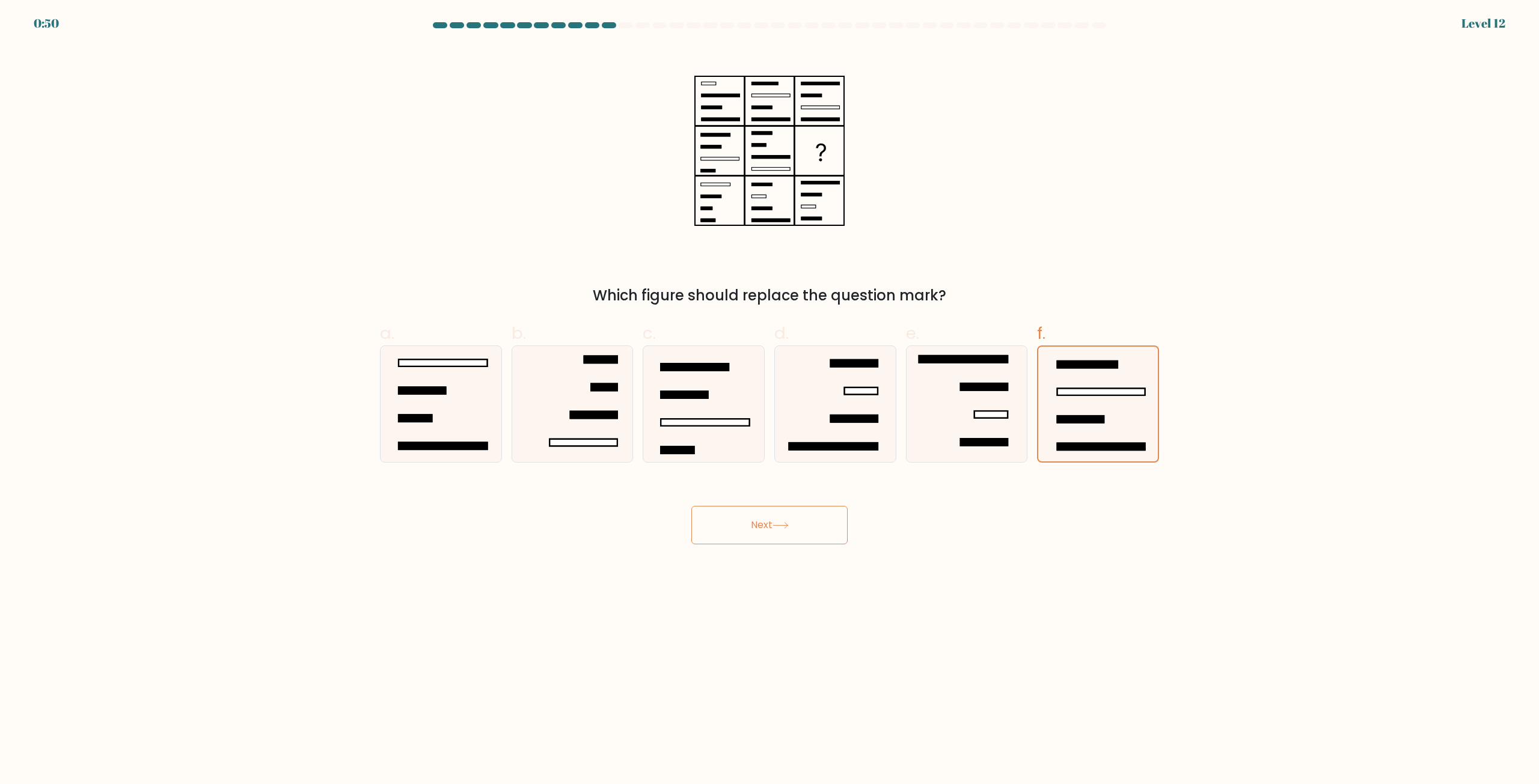
click at [773, 535] on button "Next" at bounding box center [769, 525] width 156 height 39
click at [768, 534] on button "Next" at bounding box center [769, 525] width 156 height 39
